Goal: Information Seeking & Learning: Check status

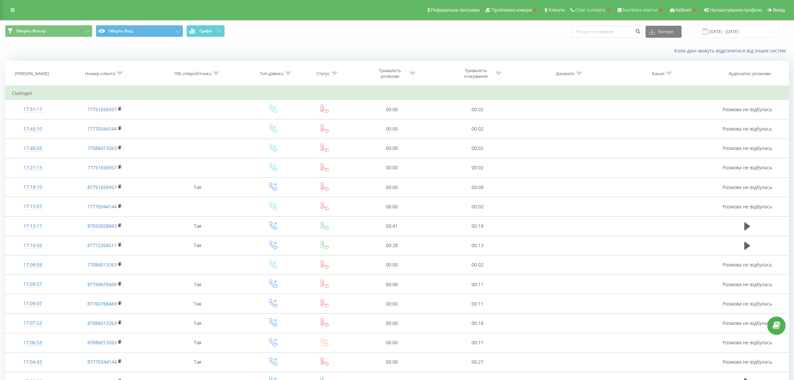
click at [11, 11] on icon at bounding box center [13, 10] width 4 height 5
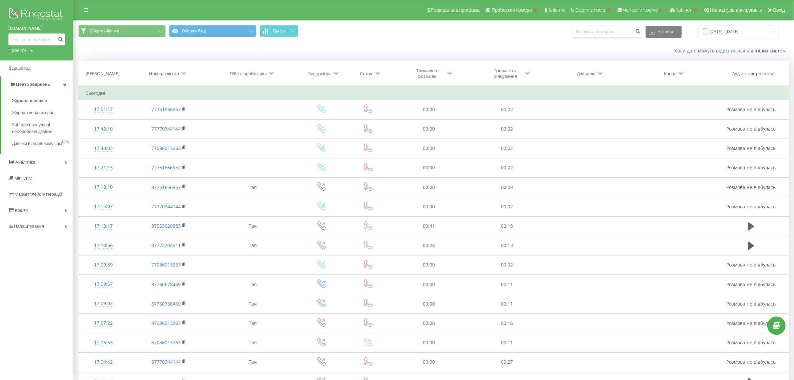
click at [272, 73] on icon at bounding box center [271, 73] width 6 height 3
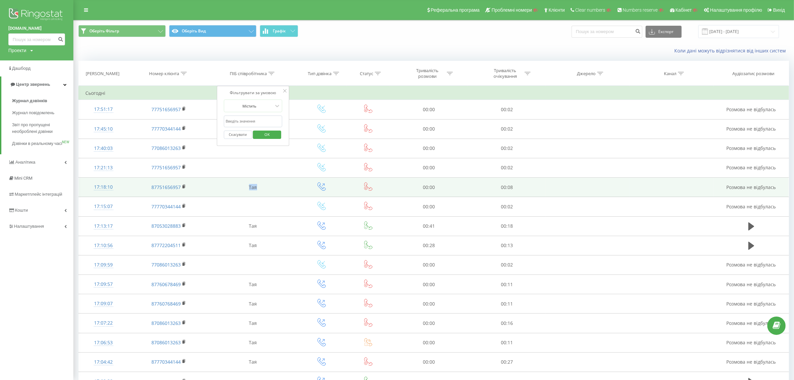
click at [245, 185] on td "Тая" at bounding box center [252, 186] width 87 height 19
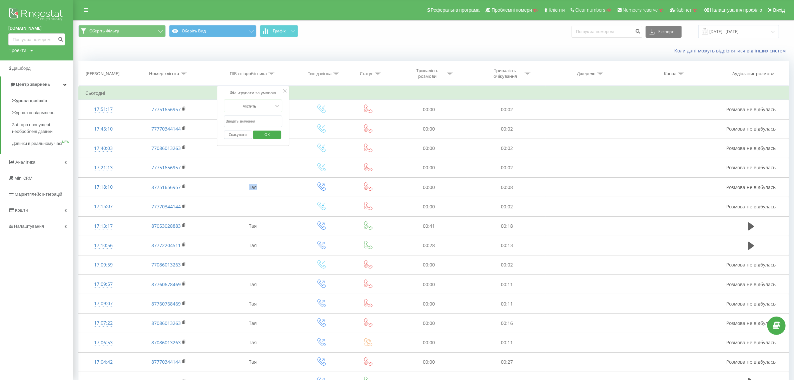
copy td "Тая"
click at [246, 119] on input "text" at bounding box center [253, 121] width 59 height 12
paste input "Тая"
type input "Тая"
click at [268, 132] on span "OK" at bounding box center [267, 134] width 19 height 10
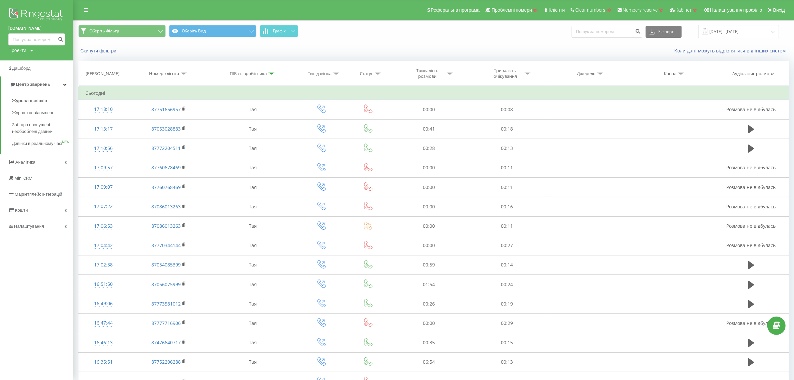
click at [270, 73] on icon at bounding box center [271, 73] width 6 height 3
click at [284, 31] on span "Графік" at bounding box center [279, 31] width 13 height 5
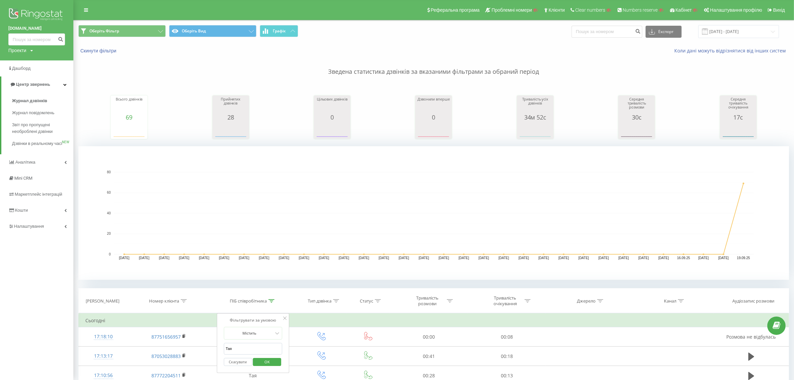
drag, startPoint x: 325, startPoint y: 212, endPoint x: 325, endPoint y: 207, distance: 4.7
